Goal: Task Accomplishment & Management: Use online tool/utility

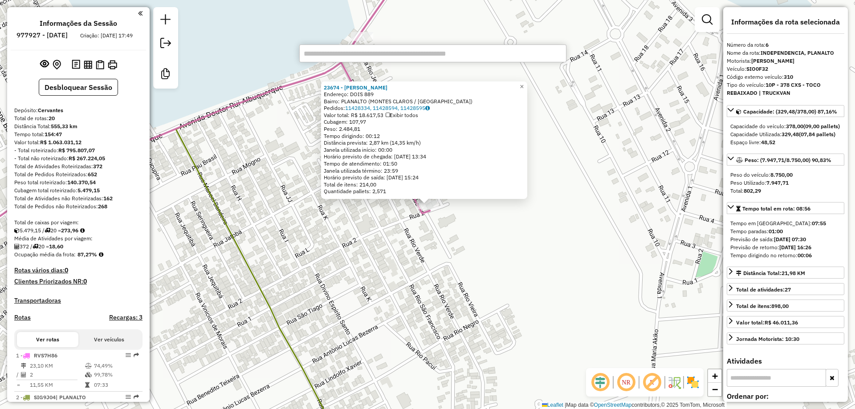
select select "**********"
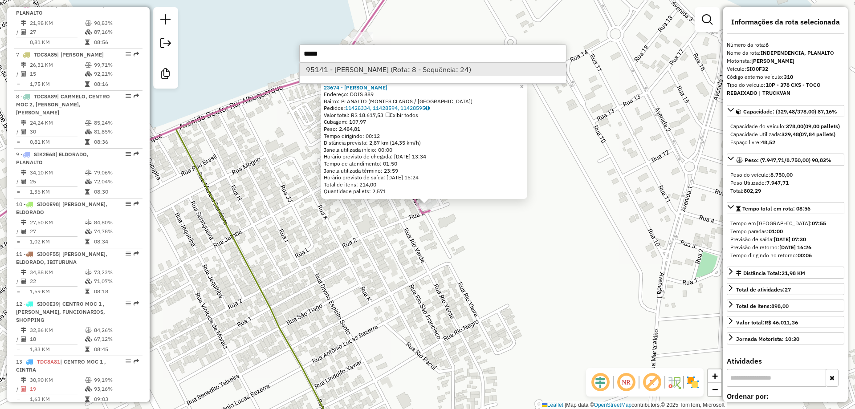
type input "*****"
click at [378, 71] on li "95141 - DANILOS BAR (Rota: 8 - Sequência: 24)" at bounding box center [433, 69] width 266 height 13
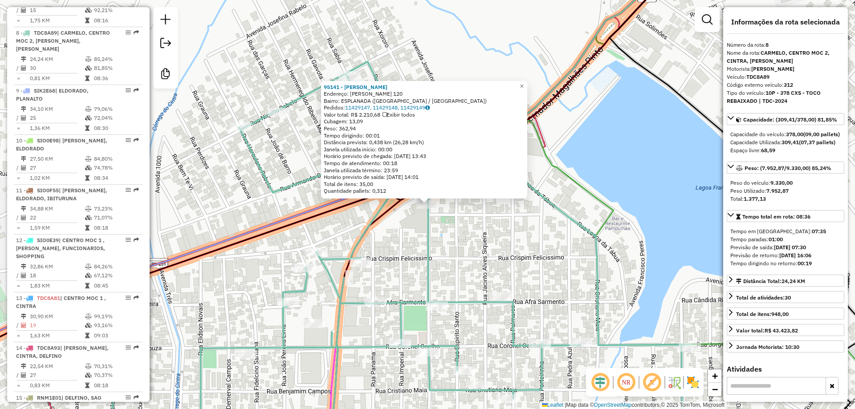
scroll to position [660, 0]
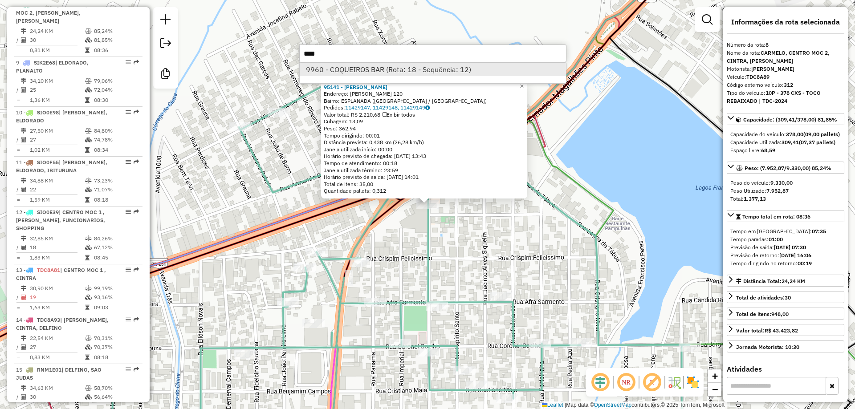
type input "****"
click at [372, 70] on li "9960 - COQUEIROS BAR (Rota: 18 - Sequência: 12)" at bounding box center [433, 69] width 266 height 13
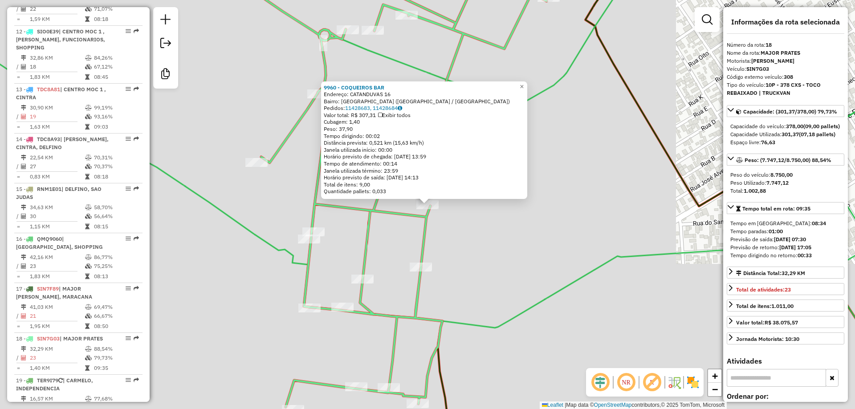
scroll to position [1156, 0]
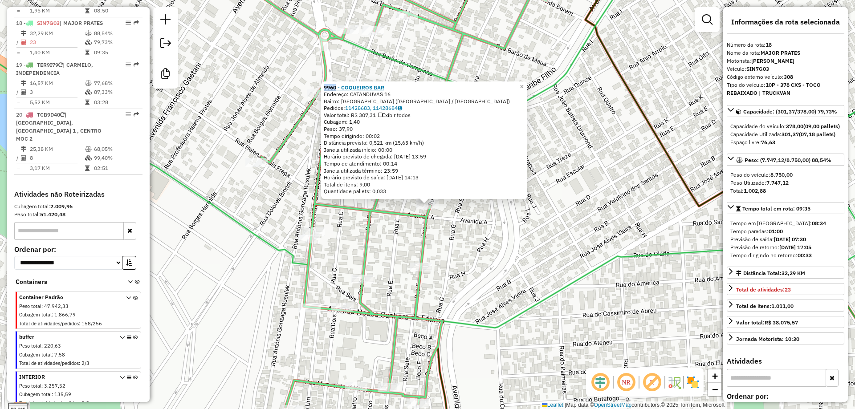
drag, startPoint x: 326, startPoint y: 90, endPoint x: 338, endPoint y: 86, distance: 13.1
click at [338, 86] on div "9960 - COQUEIROS BAR Endereço: CATANDUVAS 16 Bairro: JARDIM SAO GERALDO (MONTES…" at bounding box center [424, 140] width 206 height 118
drag, startPoint x: 394, startPoint y: 88, endPoint x: 326, endPoint y: 88, distance: 68.1
click at [326, 88] on div "9960 - COQUEIROS BAR Endereço: CATANDUVAS 16 Bairro: JARDIM SAO GERALDO (MONTES…" at bounding box center [424, 140] width 206 height 118
copy strong "9960 - COQUEIROS BAR"
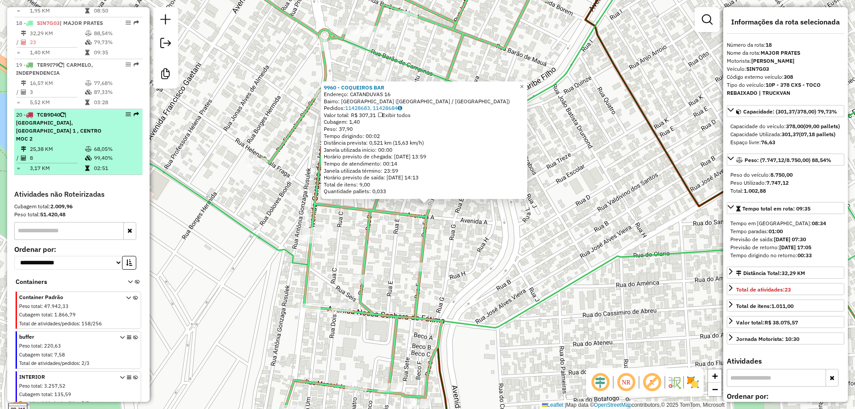
click at [88, 134] on span "| CARMELO, CENTRO MOC 1 , CENTRO MOC 2" at bounding box center [58, 126] width 85 height 31
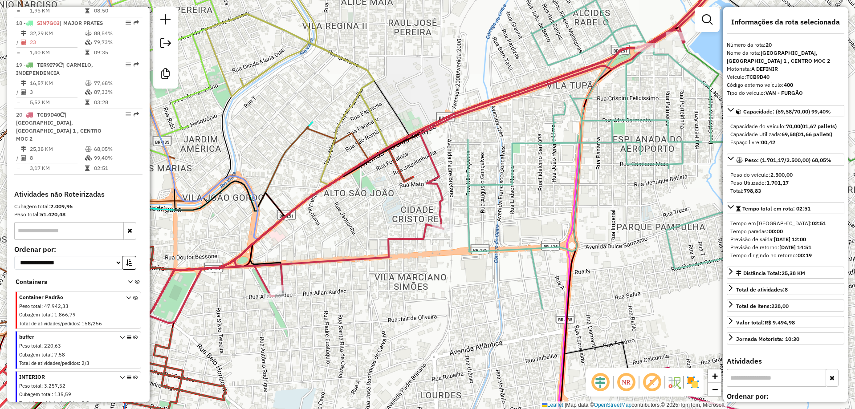
drag, startPoint x: 441, startPoint y: 243, endPoint x: 546, endPoint y: 189, distance: 117.7
click at [546, 189] on div "Janela de atendimento Grade de atendimento Capacidade Transportadoras Veículos …" at bounding box center [427, 204] width 855 height 409
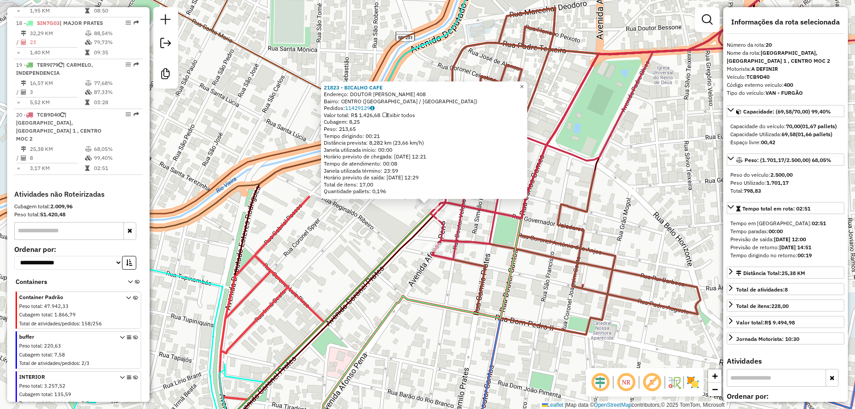
click at [523, 81] on link "×" at bounding box center [521, 86] width 11 height 11
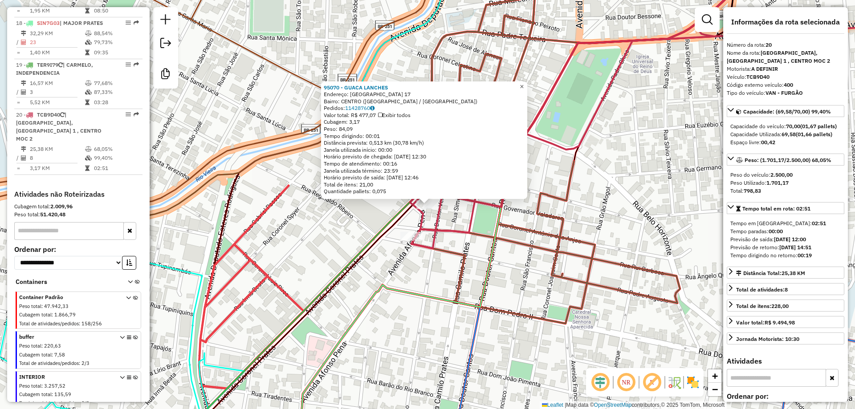
click at [524, 85] on span "×" at bounding box center [522, 87] width 4 height 8
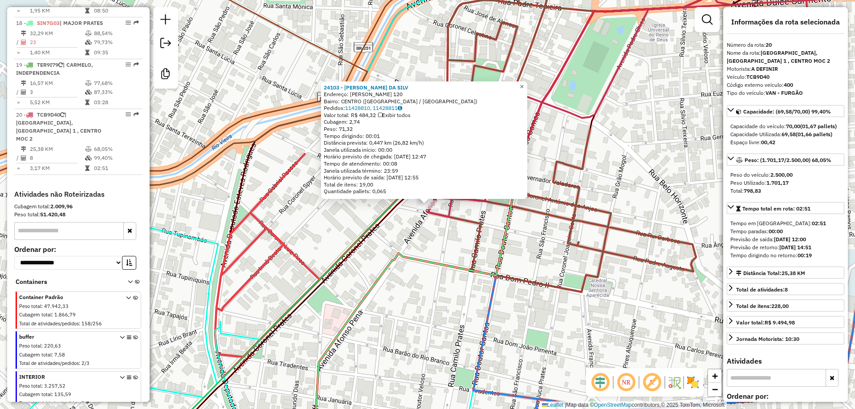
click at [524, 83] on span "×" at bounding box center [522, 87] width 4 height 8
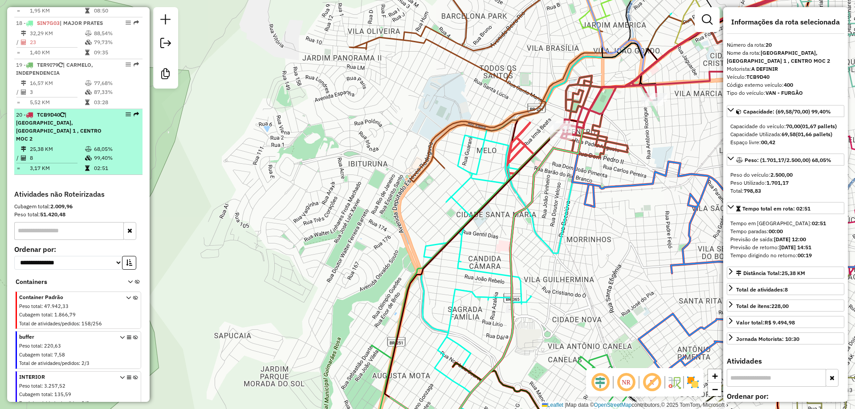
click at [108, 145] on td "68,05%" at bounding box center [115, 149] width 45 height 9
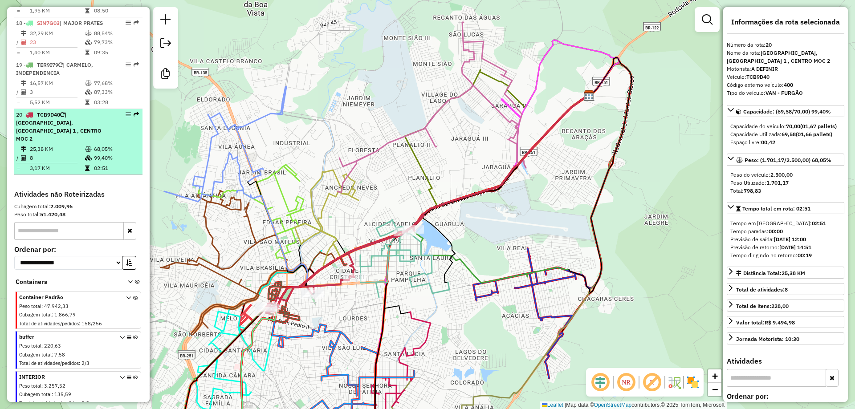
click at [83, 120] on span "| CARMELO, CENTRO MOC 1 , CENTRO MOC 2" at bounding box center [58, 126] width 85 height 31
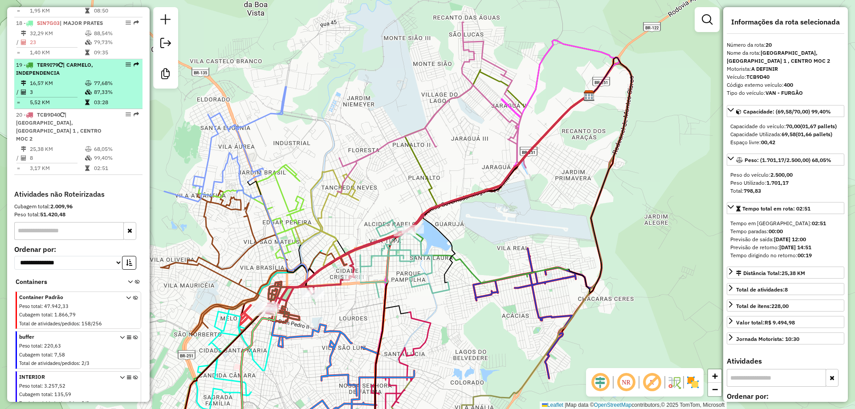
click at [85, 95] on icon at bounding box center [88, 91] width 7 height 5
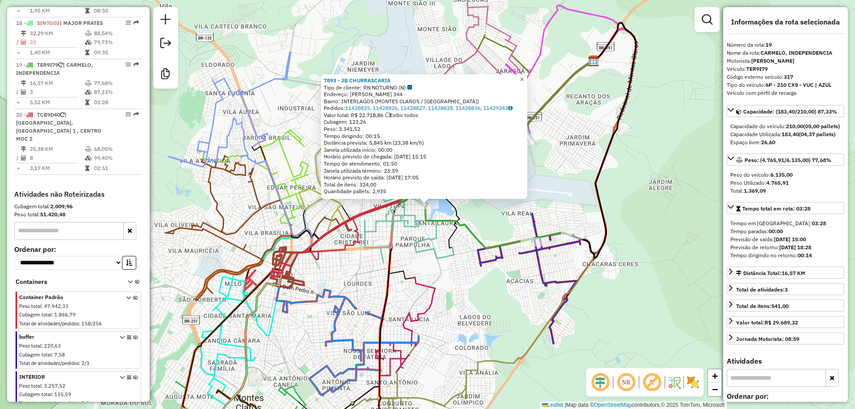
click at [524, 76] on span "×" at bounding box center [522, 80] width 4 height 8
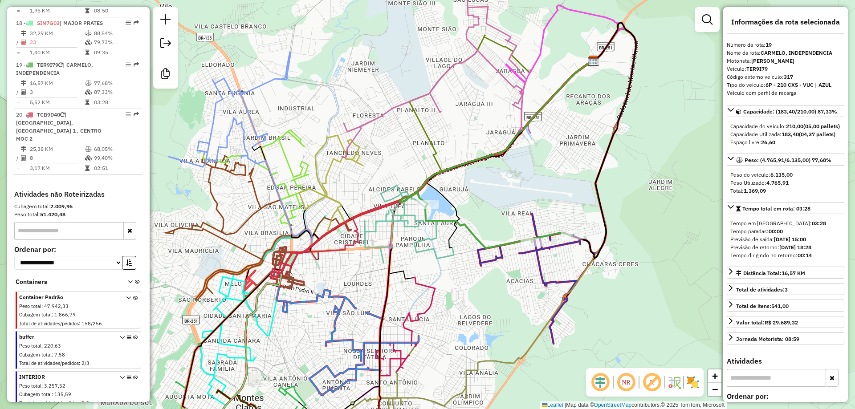
click at [532, 235] on icon at bounding box center [498, 226] width 147 height 44
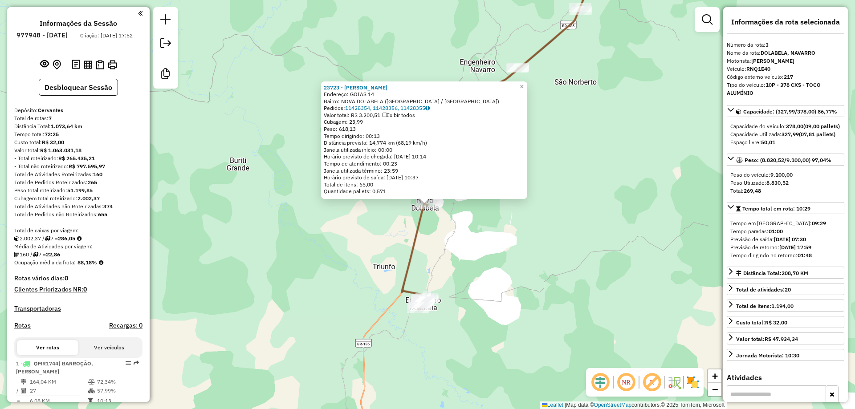
select select "**********"
